Goal: Information Seeking & Learning: Learn about a topic

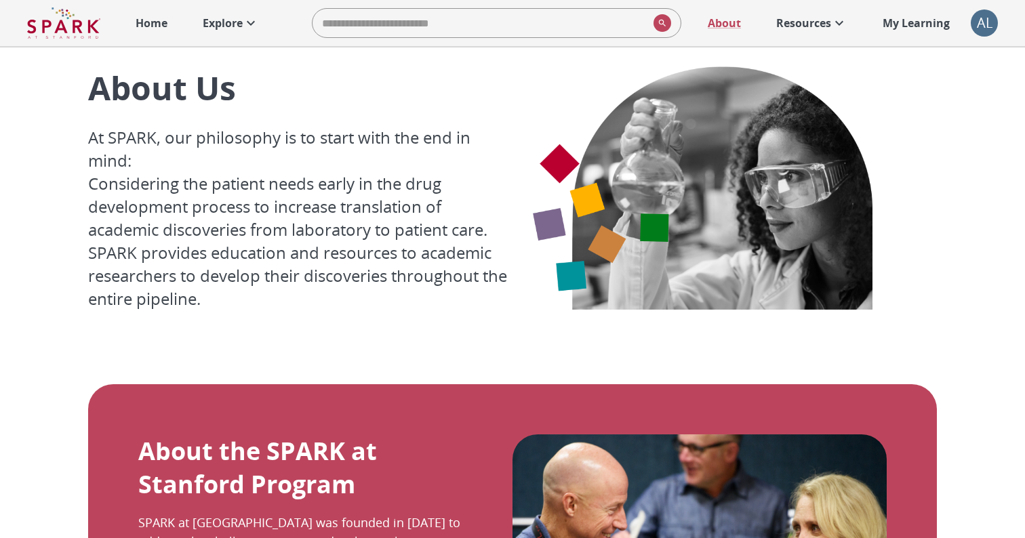
click at [229, 25] on p "Explore" at bounding box center [223, 23] width 40 height 16
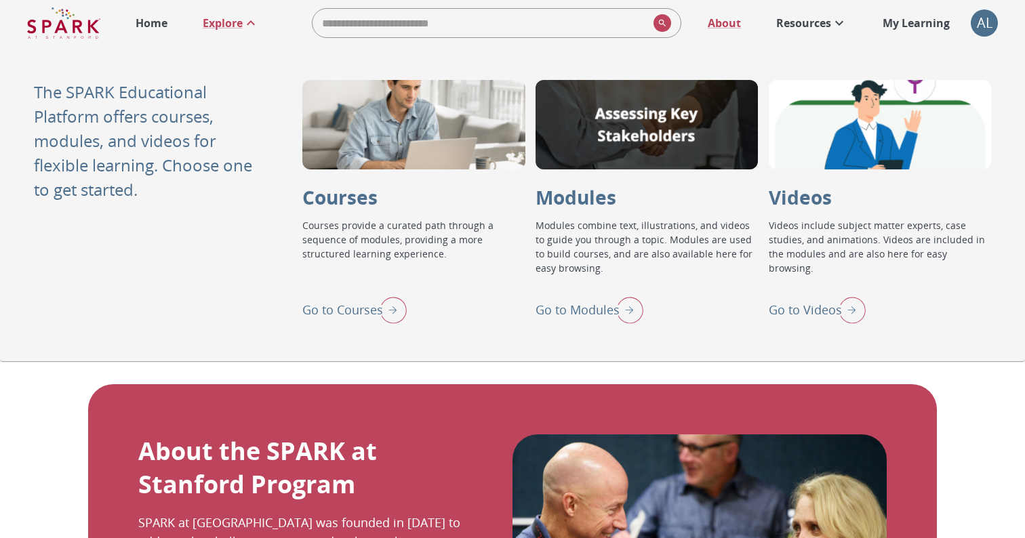
click at [985, 22] on div "AL" at bounding box center [983, 22] width 27 height 27
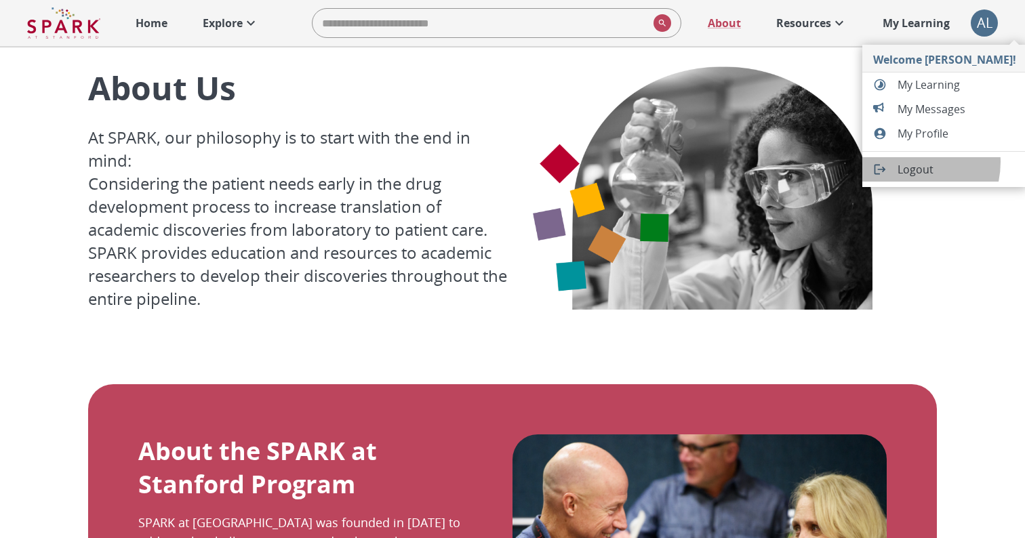
click at [905, 162] on span "Logout" at bounding box center [956, 169] width 119 height 16
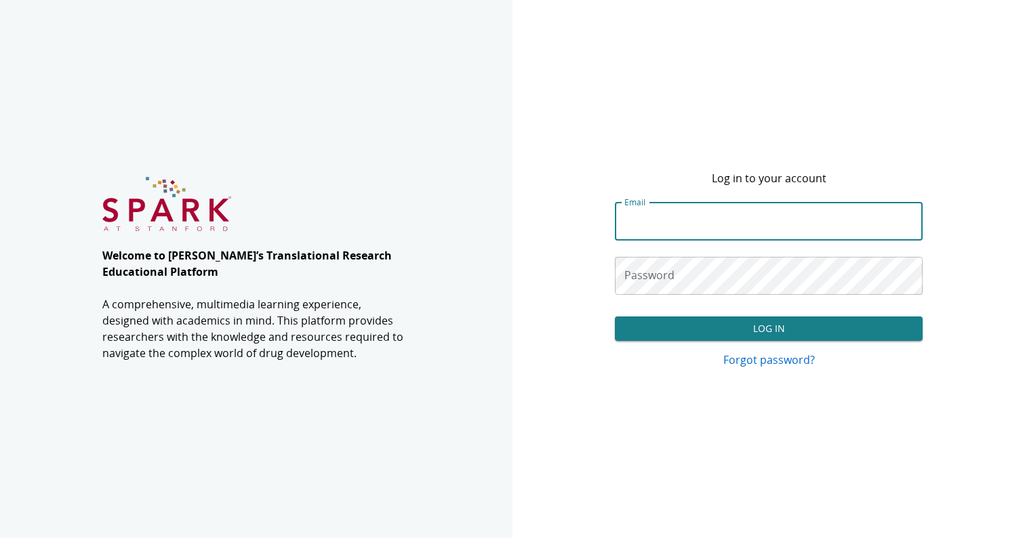
click at [647, 225] on input "Email" at bounding box center [769, 222] width 308 height 38
type input "**********"
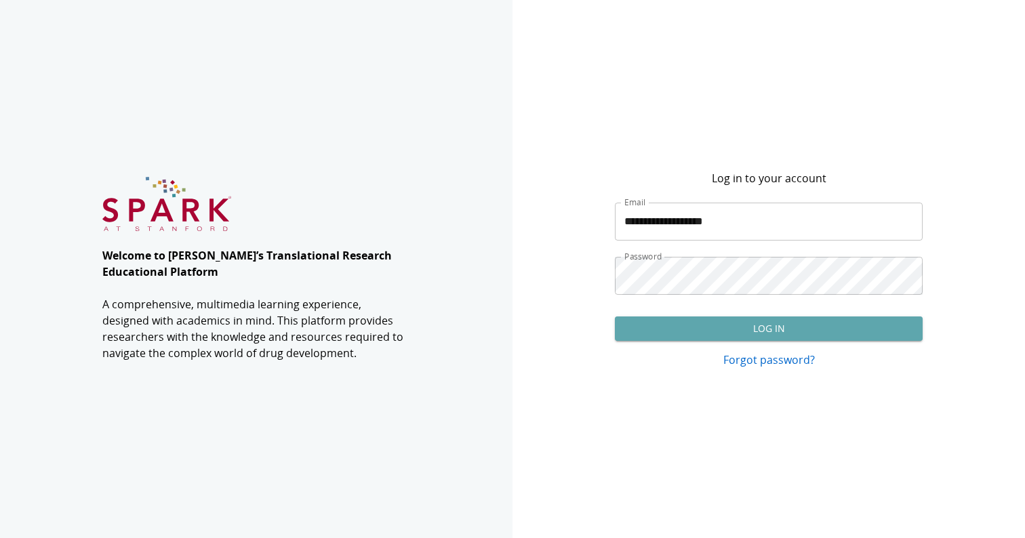
click at [678, 335] on button "Log In" at bounding box center [769, 328] width 308 height 25
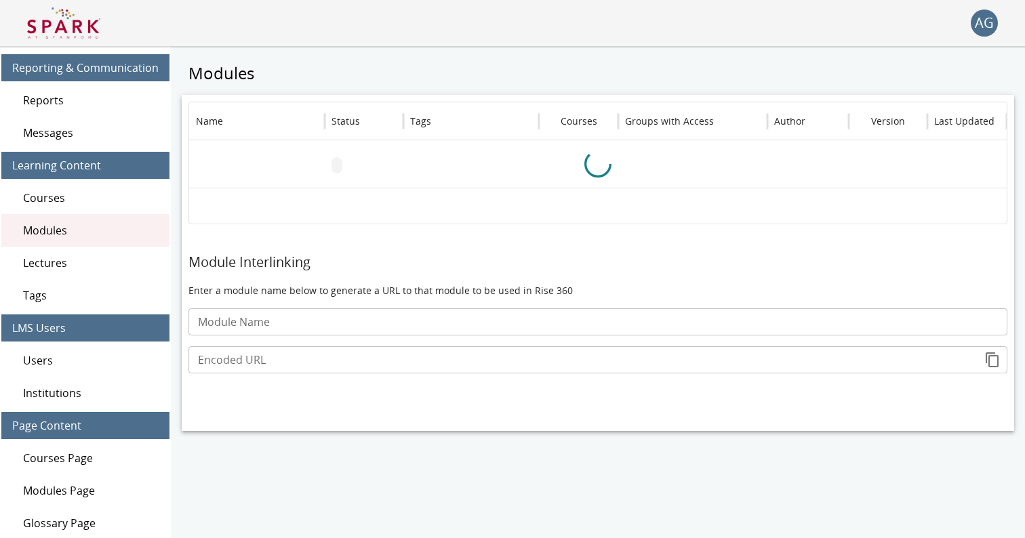
click at [73, 26] on img at bounding box center [63, 23] width 73 height 33
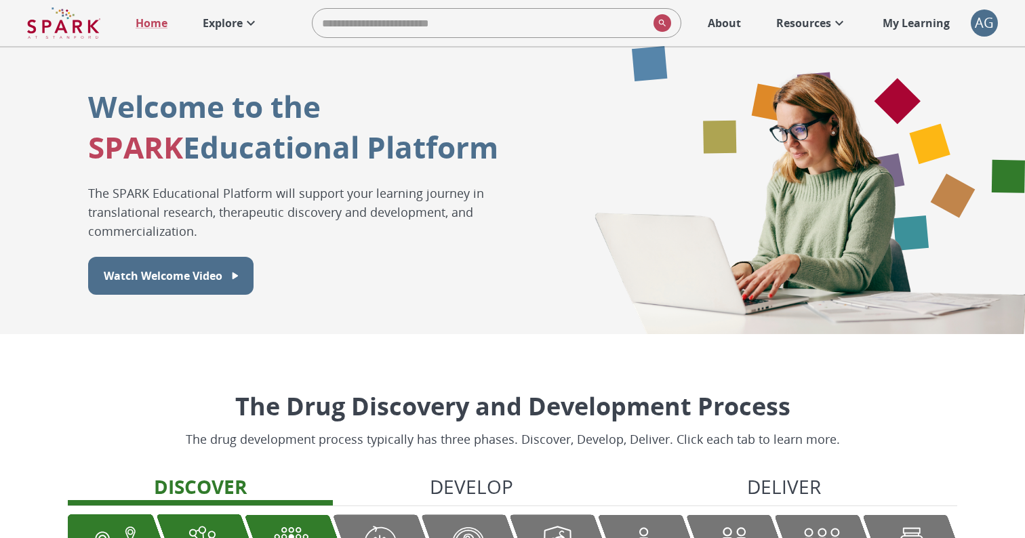
click at [222, 16] on p "Explore" at bounding box center [223, 23] width 40 height 16
click at [246, 21] on icon at bounding box center [251, 23] width 16 height 16
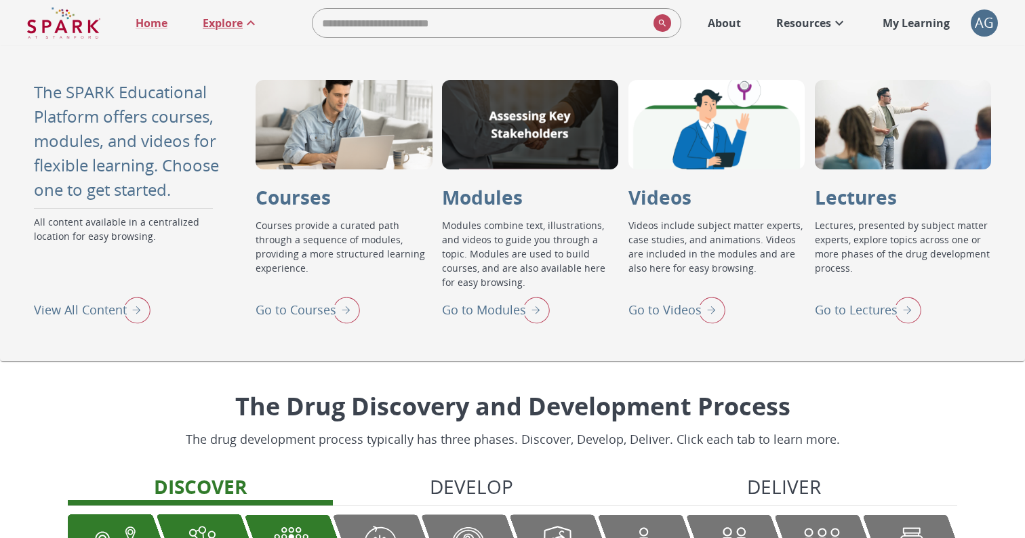
click at [886, 303] on p "Go to Lectures" at bounding box center [856, 310] width 83 height 18
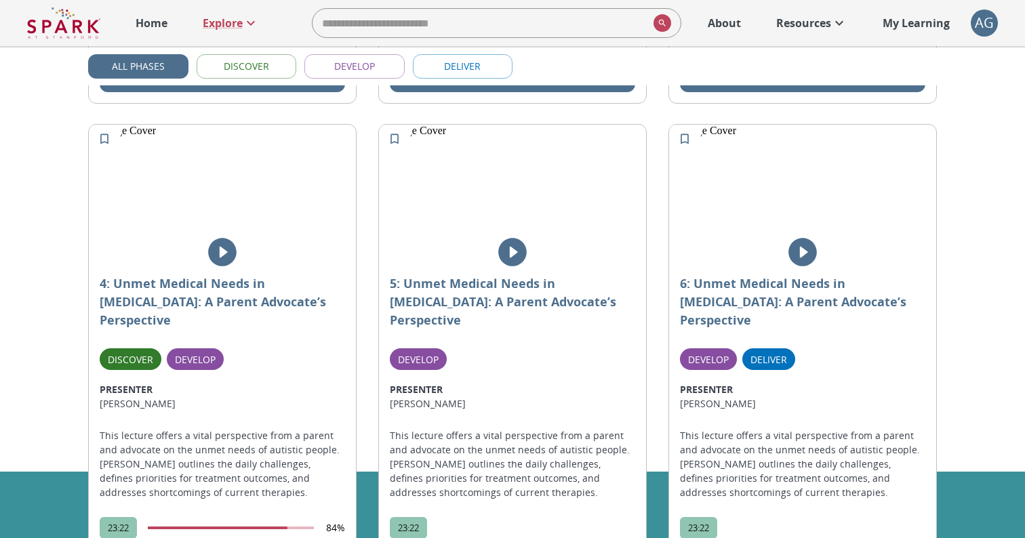
scroll to position [722, 0]
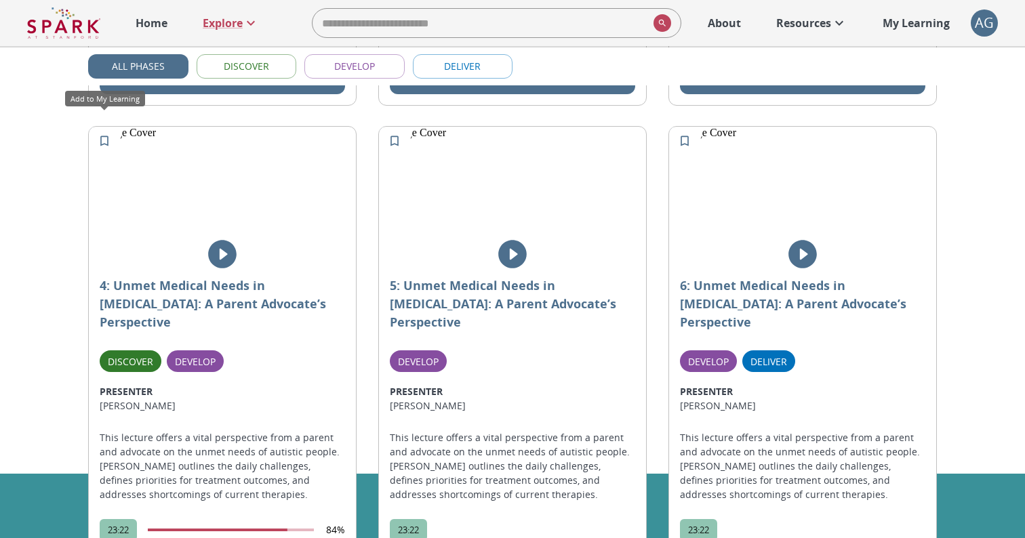
click at [106, 134] on icon "Add to My Learning" at bounding box center [105, 141] width 14 height 14
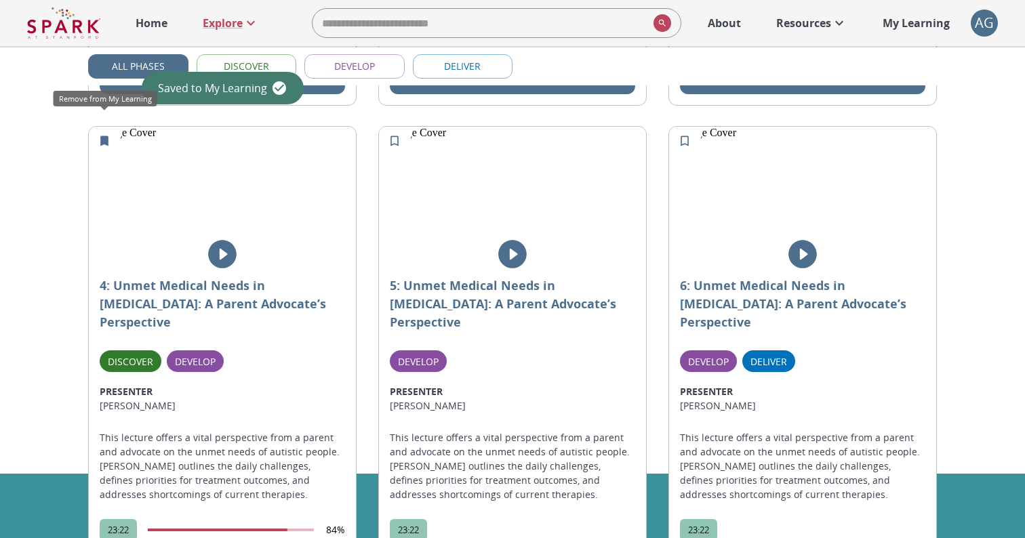
click at [103, 134] on icon "Remove from My Learning" at bounding box center [105, 141] width 14 height 14
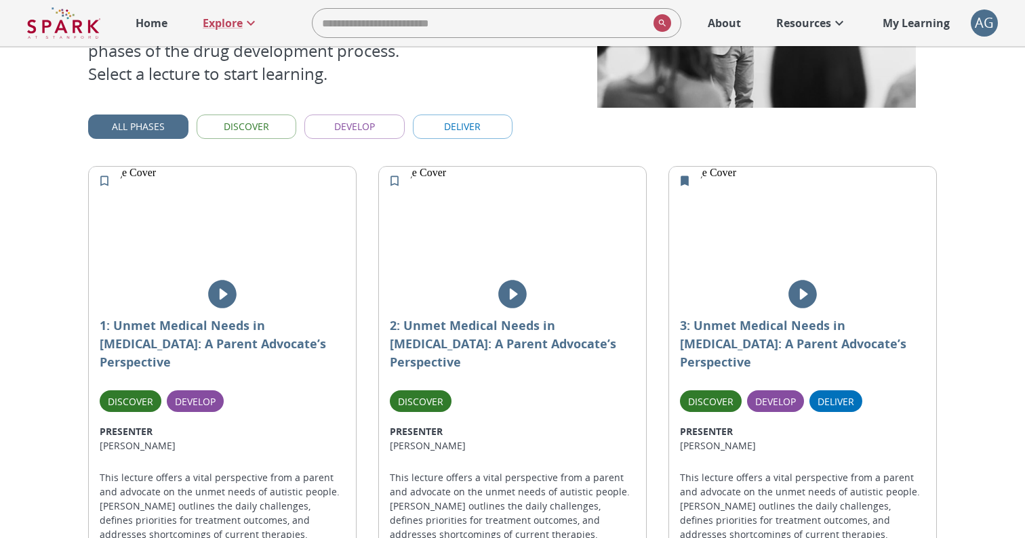
scroll to position [259, 0]
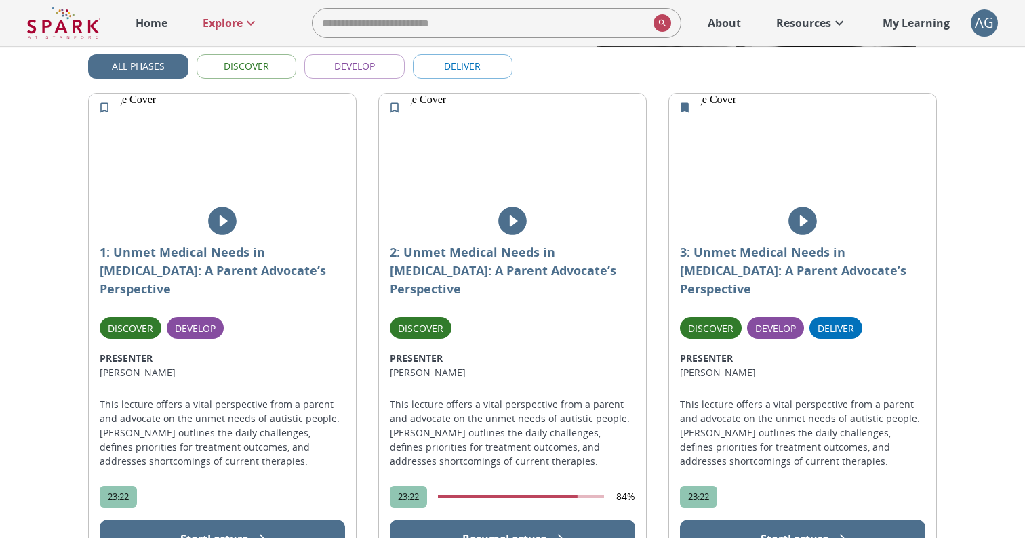
click at [419, 180] on img at bounding box center [512, 156] width 267 height 125
click at [577, 178] on img at bounding box center [512, 156] width 267 height 125
click at [508, 220] on icon "play" at bounding box center [512, 221] width 28 height 28
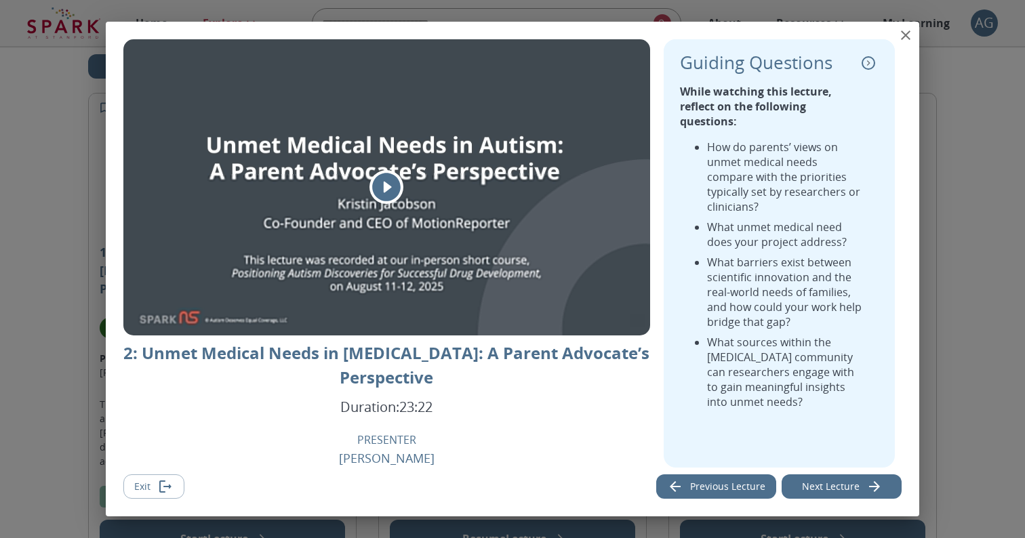
scroll to position [11, 0]
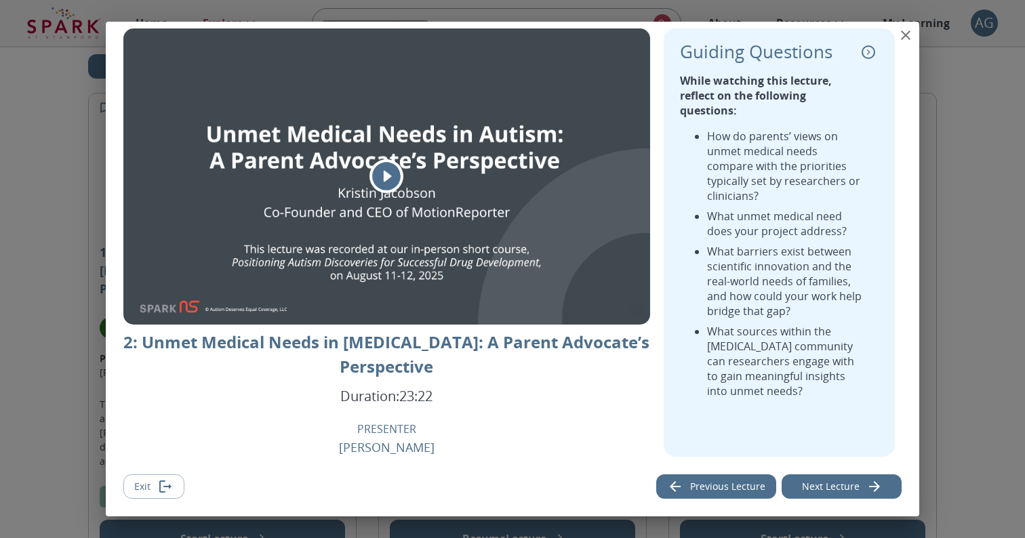
click at [913, 34] on button "close" at bounding box center [905, 35] width 27 height 27
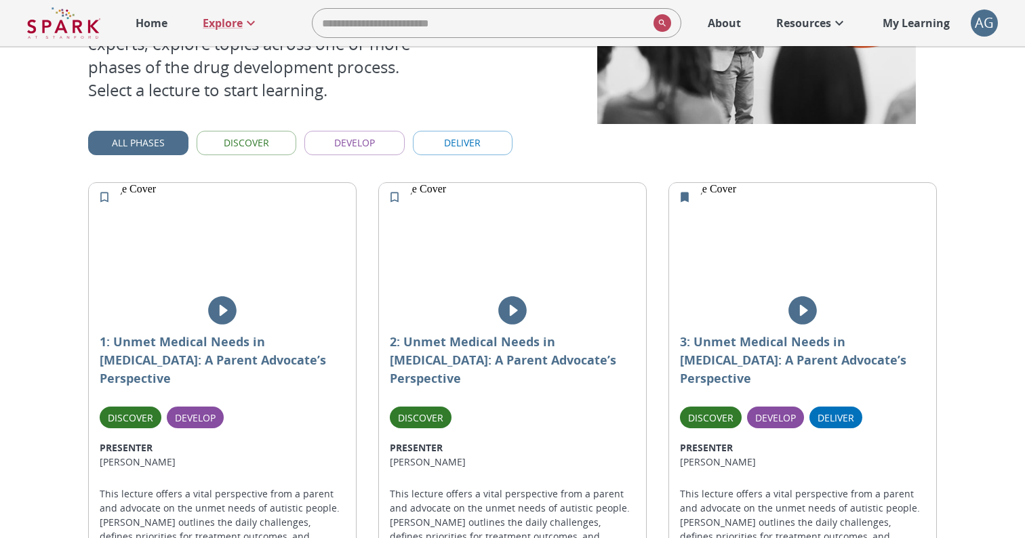
scroll to position [0, 0]
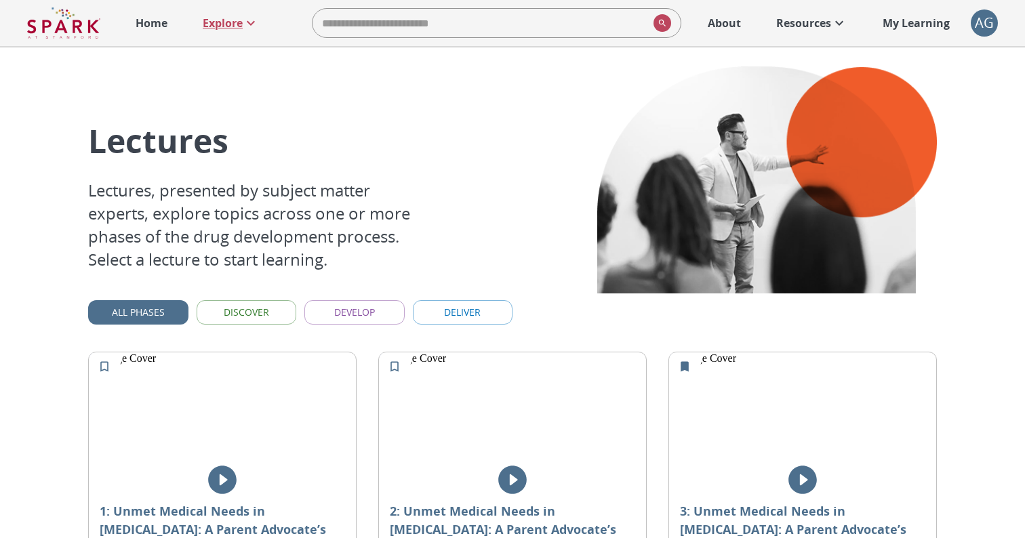
click at [219, 24] on p "Explore" at bounding box center [223, 23] width 40 height 16
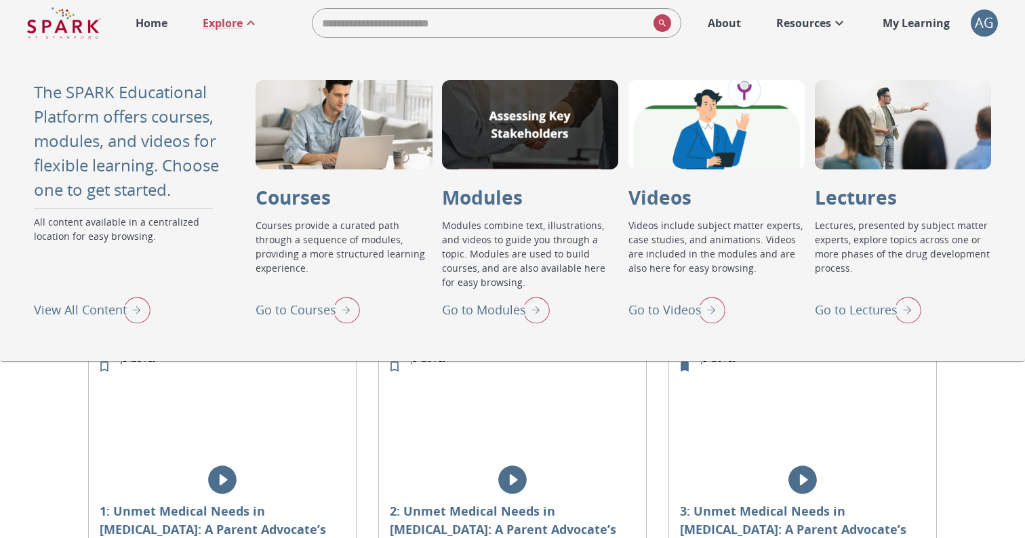
click at [99, 312] on p "View All Content" at bounding box center [80, 310] width 93 height 18
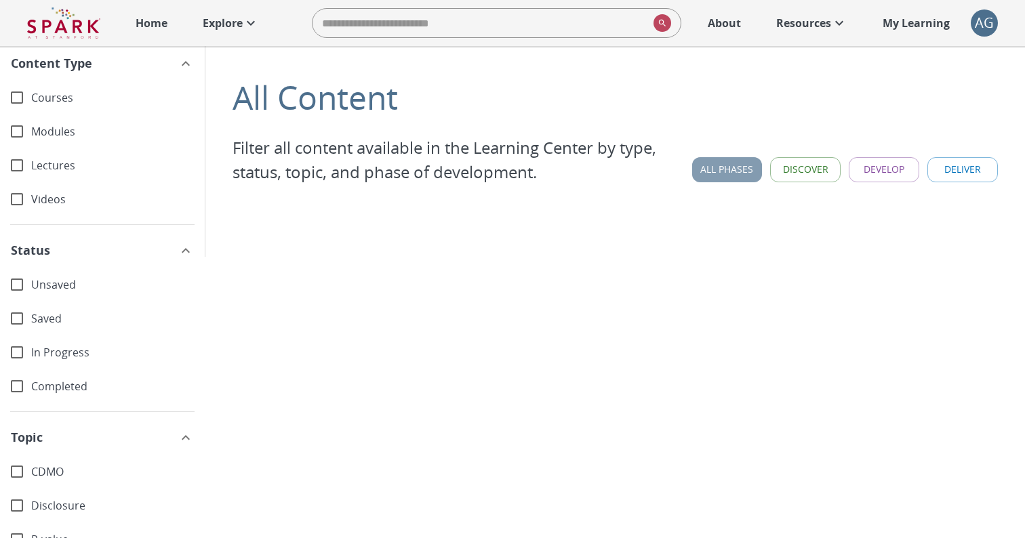
click at [720, 171] on button "All Phases" at bounding box center [727, 169] width 70 height 25
